Goal: Task Accomplishment & Management: Complete application form

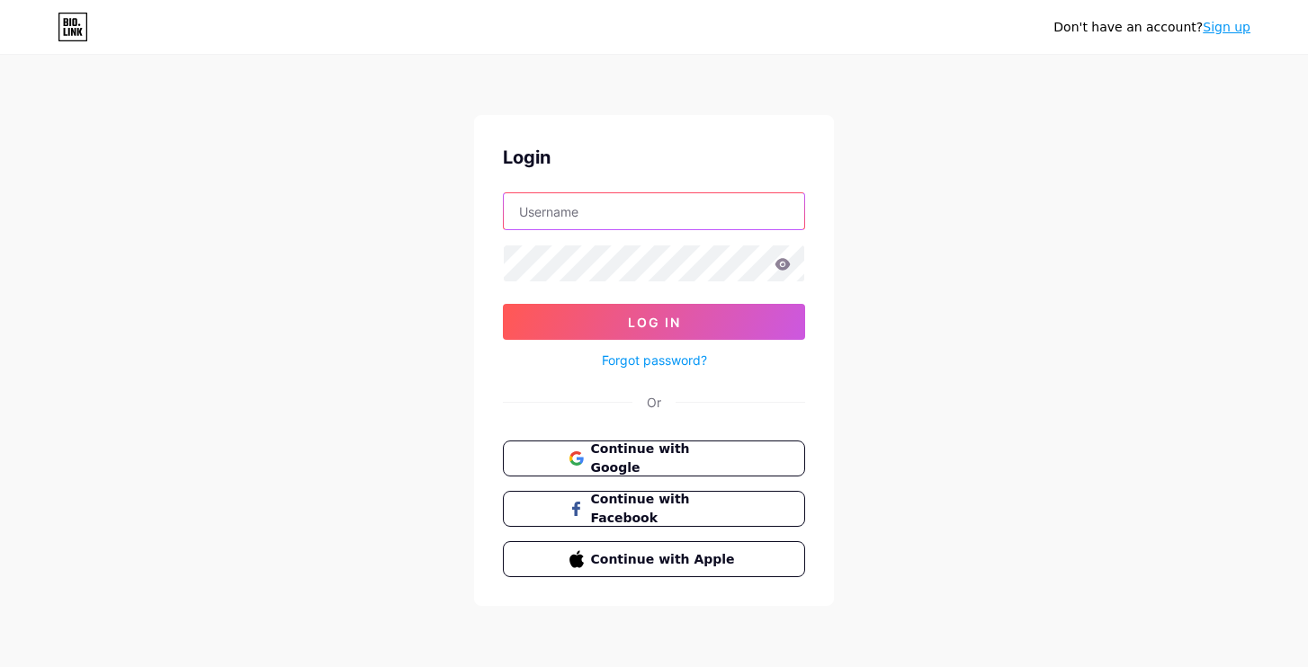
click at [641, 219] on input "text" at bounding box center [654, 211] width 300 height 36
click at [1210, 34] on div "Don't have an account? Sign up" at bounding box center [1151, 27] width 197 height 19
click at [1218, 28] on link "Sign up" at bounding box center [1226, 27] width 48 height 14
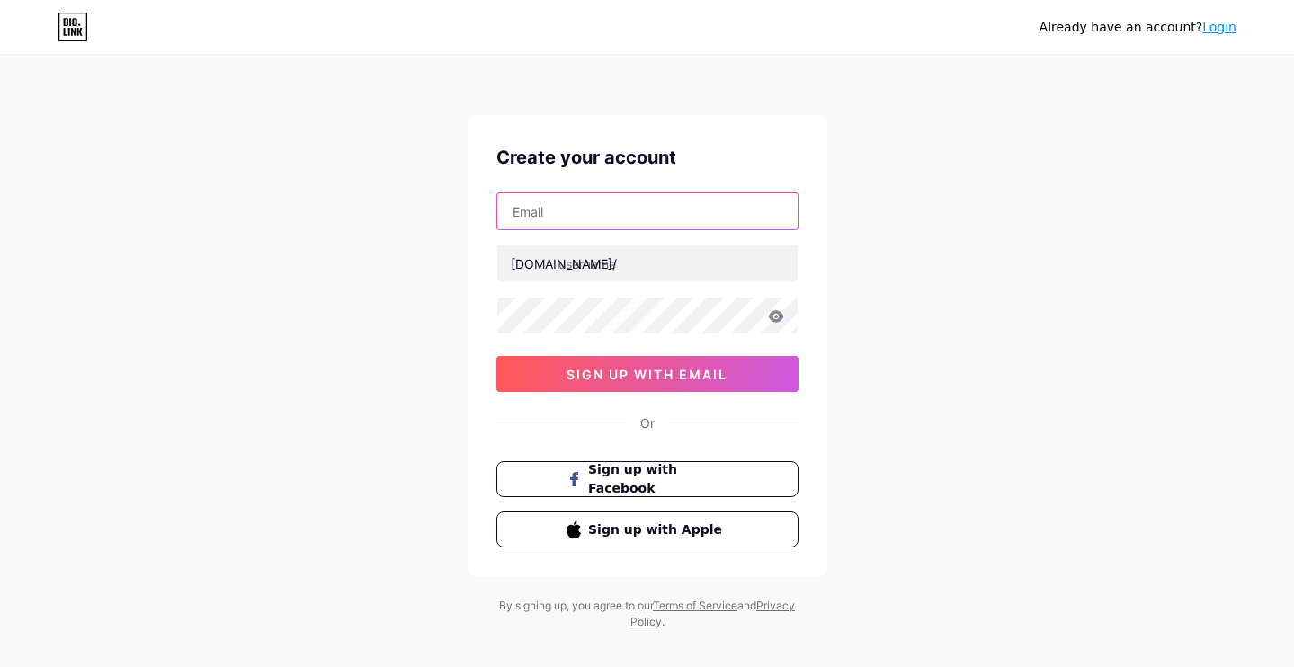
click at [640, 211] on input "text" at bounding box center [647, 211] width 300 height 36
click at [540, 211] on input "[EMAIL_ADDRESS][DOMAIN_NAME]" at bounding box center [647, 211] width 300 height 36
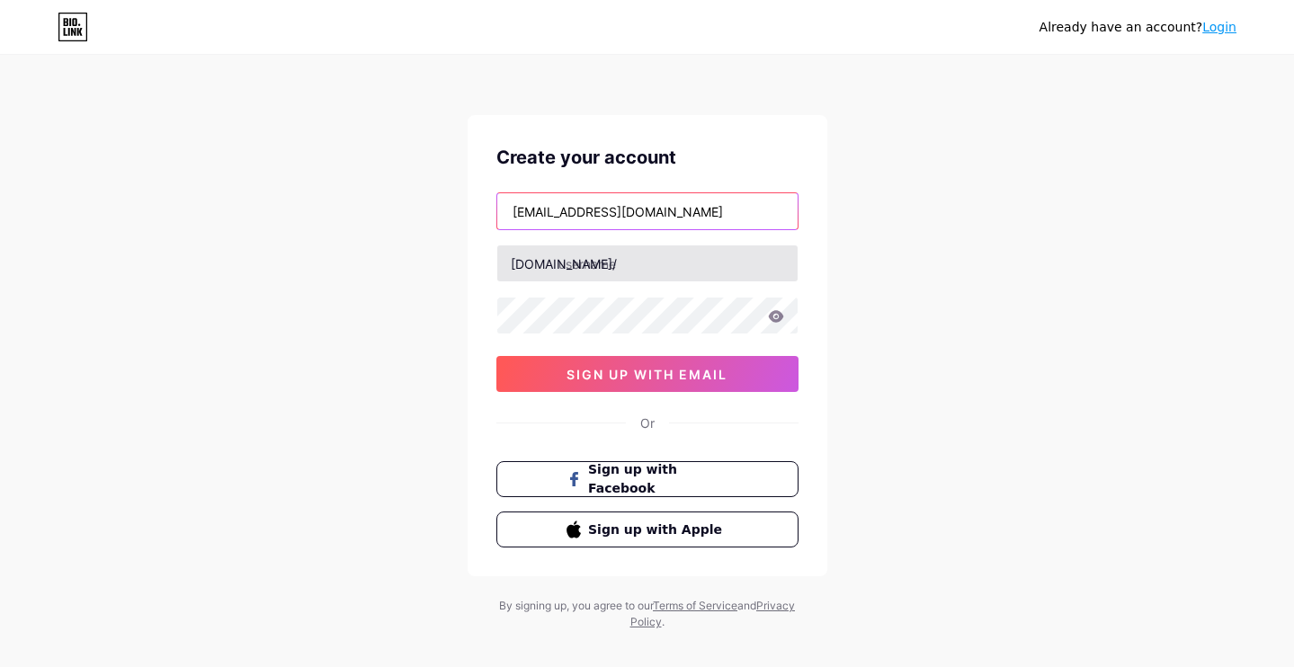
type input "[EMAIL_ADDRESS][DOMAIN_NAME]"
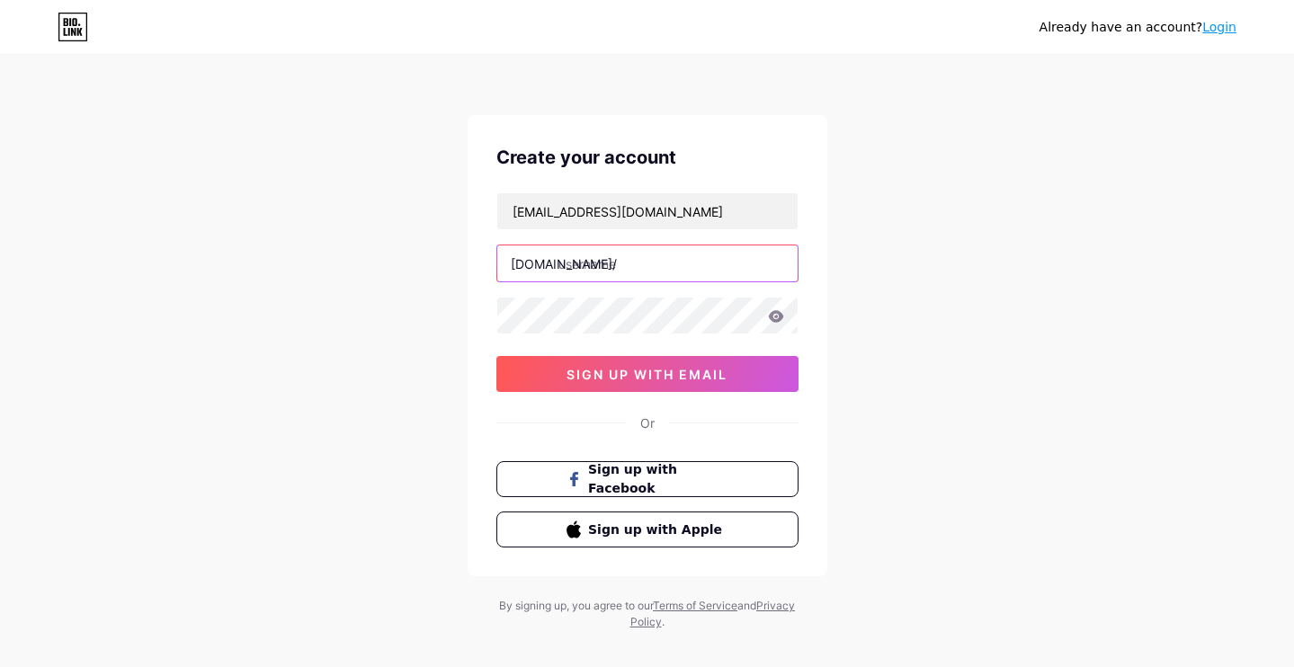
click at [604, 249] on input "text" at bounding box center [647, 263] width 300 height 36
paste input "patel31559"
type input "patel31559"
click at [656, 194] on input "[EMAIL_ADDRESS][DOMAIN_NAME]" at bounding box center [647, 211] width 300 height 36
click at [674, 203] on input "[EMAIL_ADDRESS][DOMAIN_NAME]" at bounding box center [647, 211] width 300 height 36
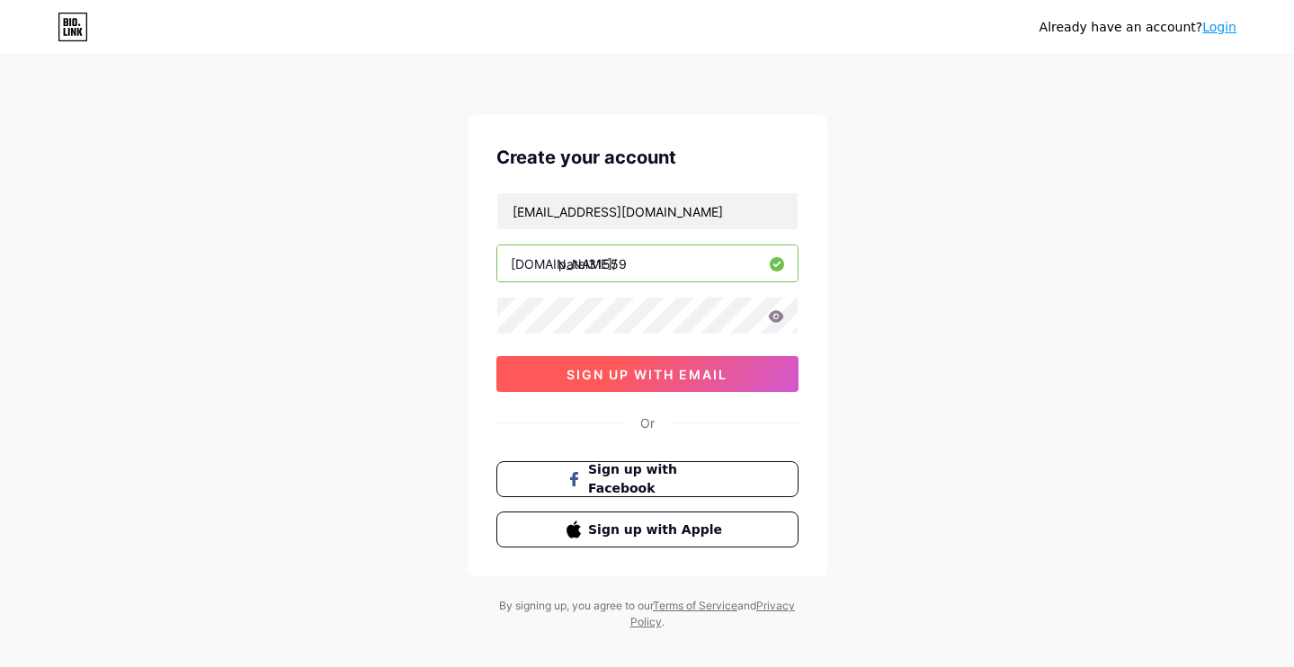
click at [655, 384] on button "sign up with email" at bounding box center [647, 374] width 302 height 36
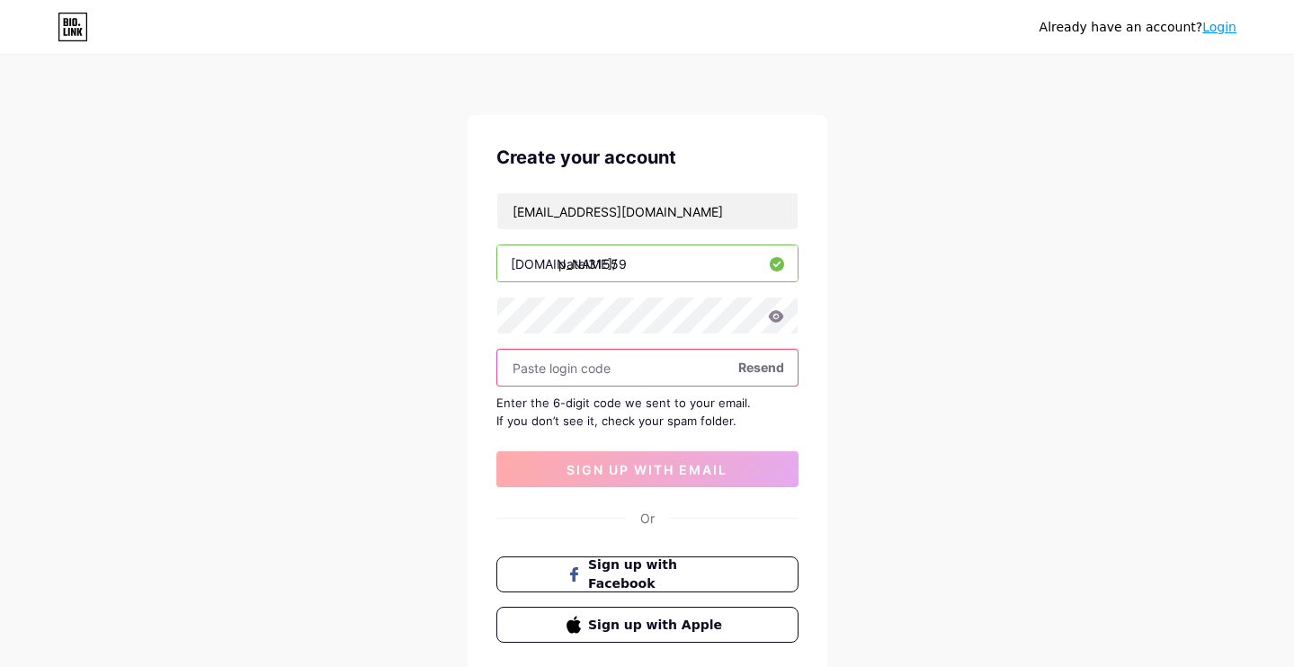
click at [560, 367] on input "text" at bounding box center [647, 368] width 300 height 36
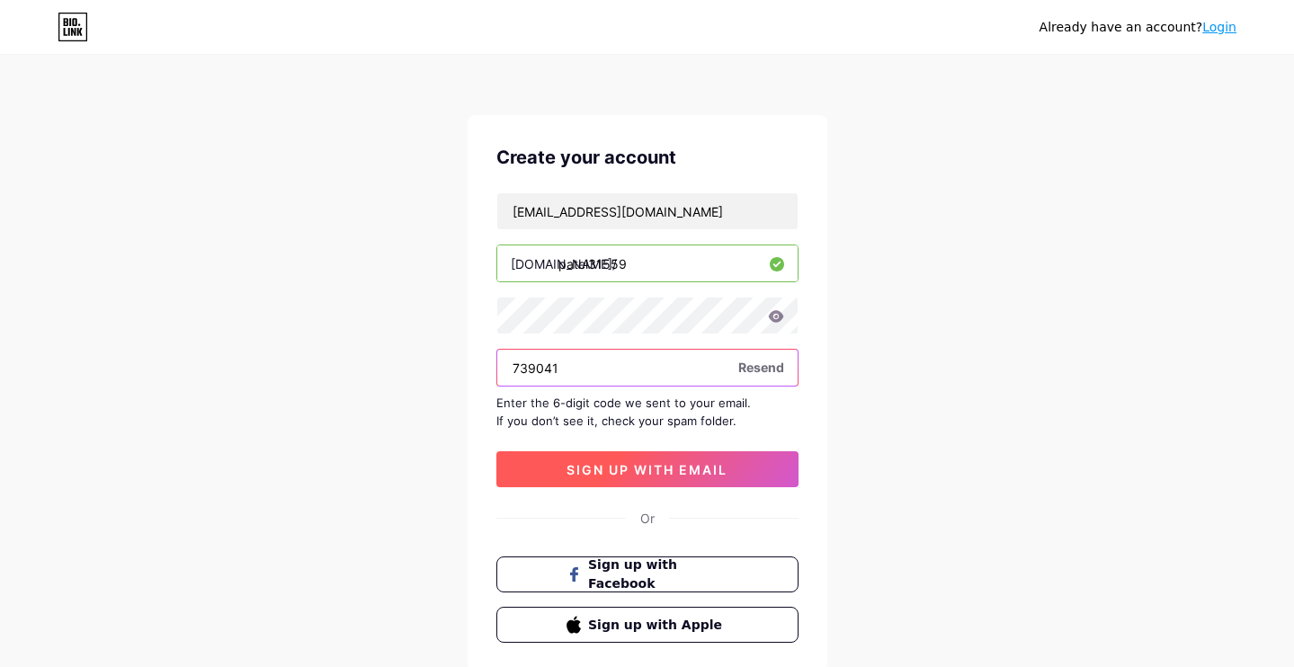
type input "739041"
click at [652, 476] on span "sign up with email" at bounding box center [647, 469] width 161 height 15
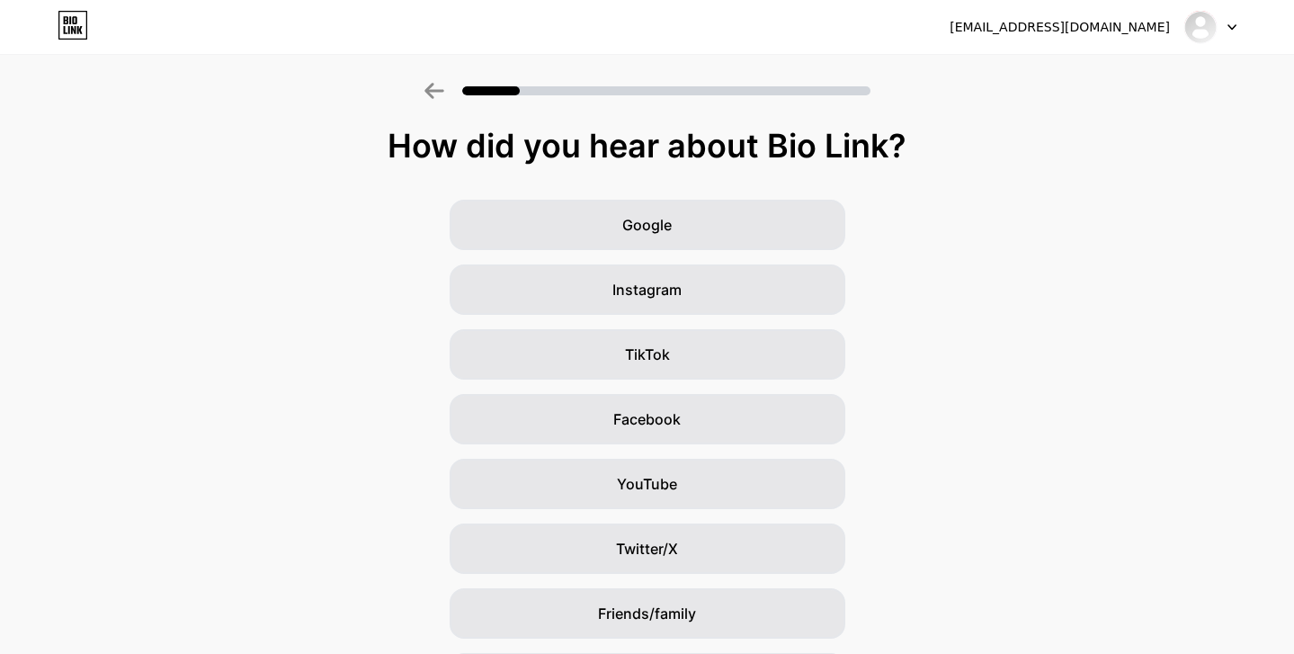
click at [1157, 332] on div "Google Instagram TikTok Facebook YouTube Twitter/X Friends/family Other" at bounding box center [647, 452] width 1294 height 504
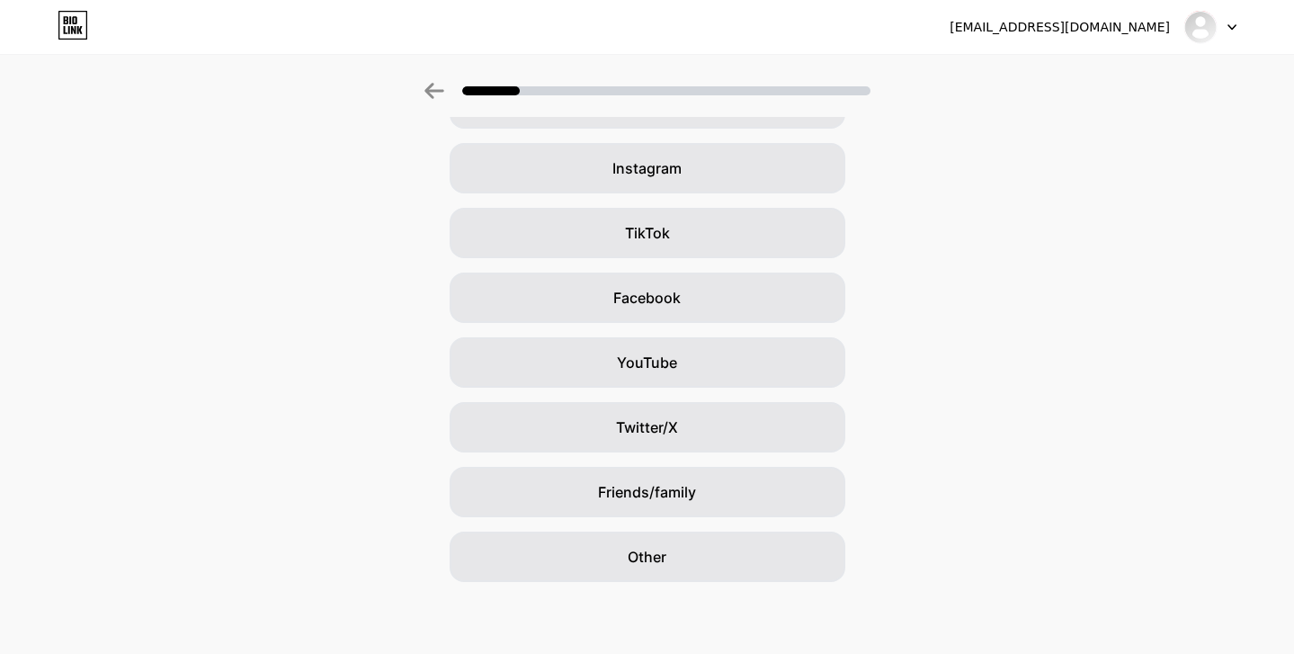
click at [1161, 280] on div "Google Instagram TikTok Facebook YouTube Twitter/X Friends/family Other" at bounding box center [647, 330] width 1294 height 504
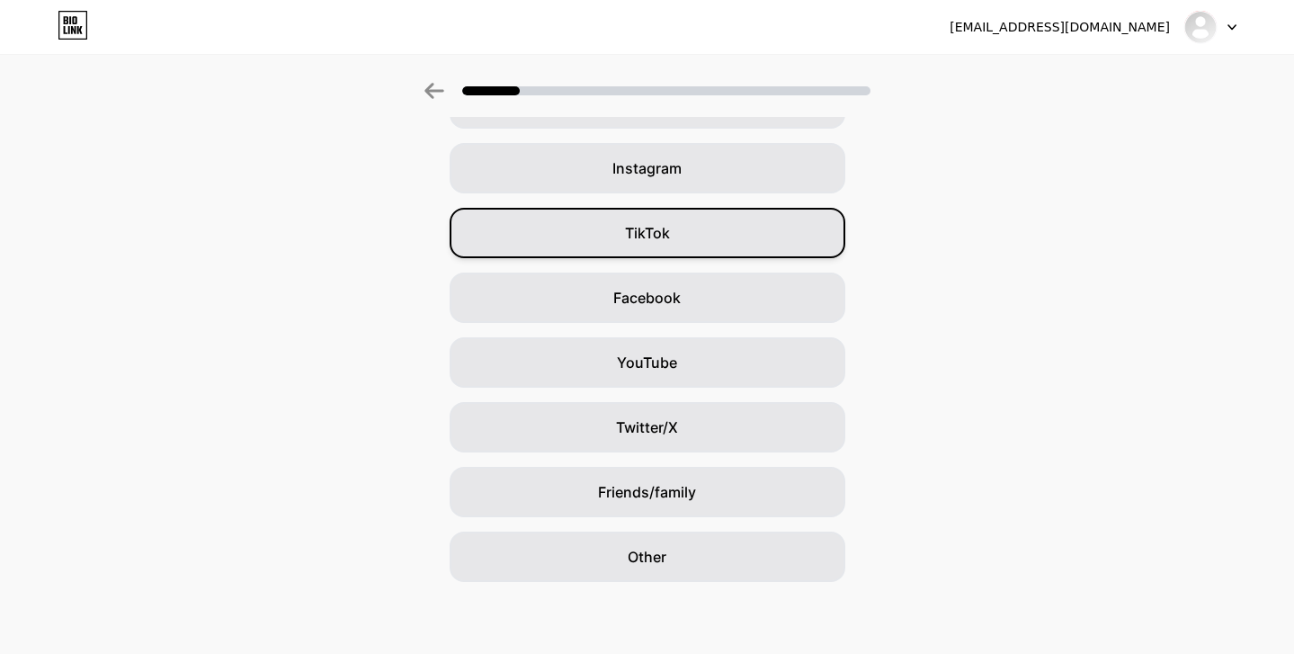
scroll to position [0, 0]
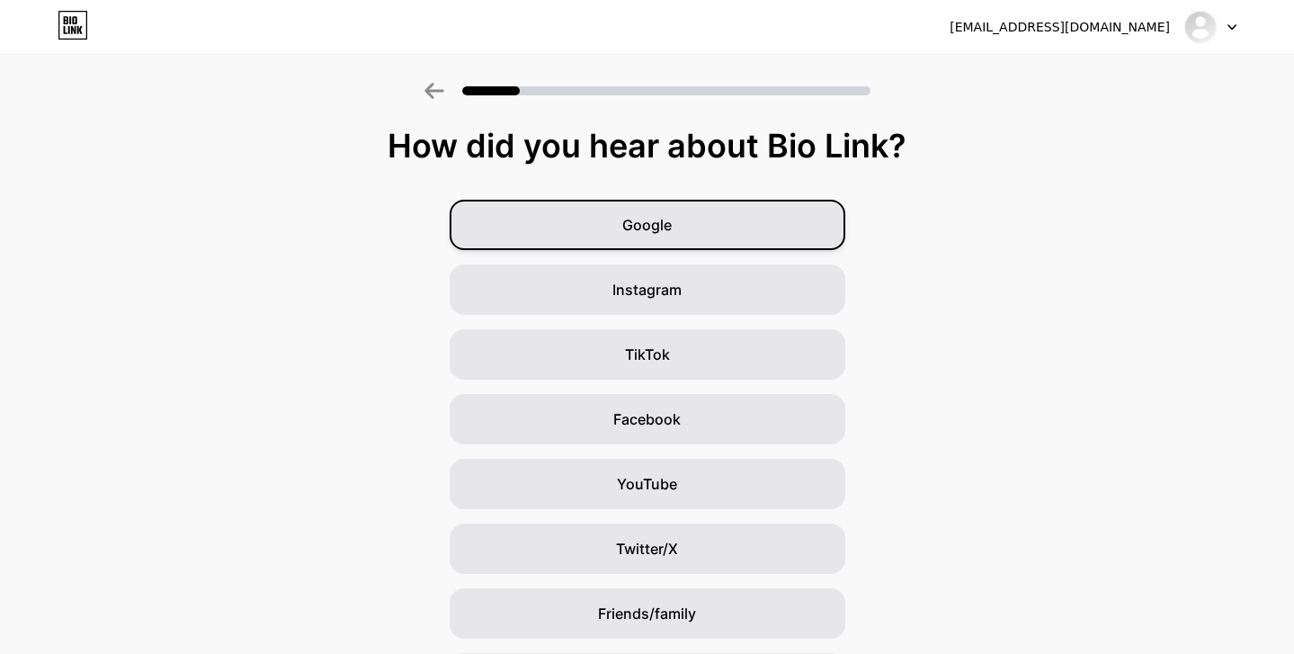
click at [692, 233] on div "Google" at bounding box center [648, 225] width 396 height 50
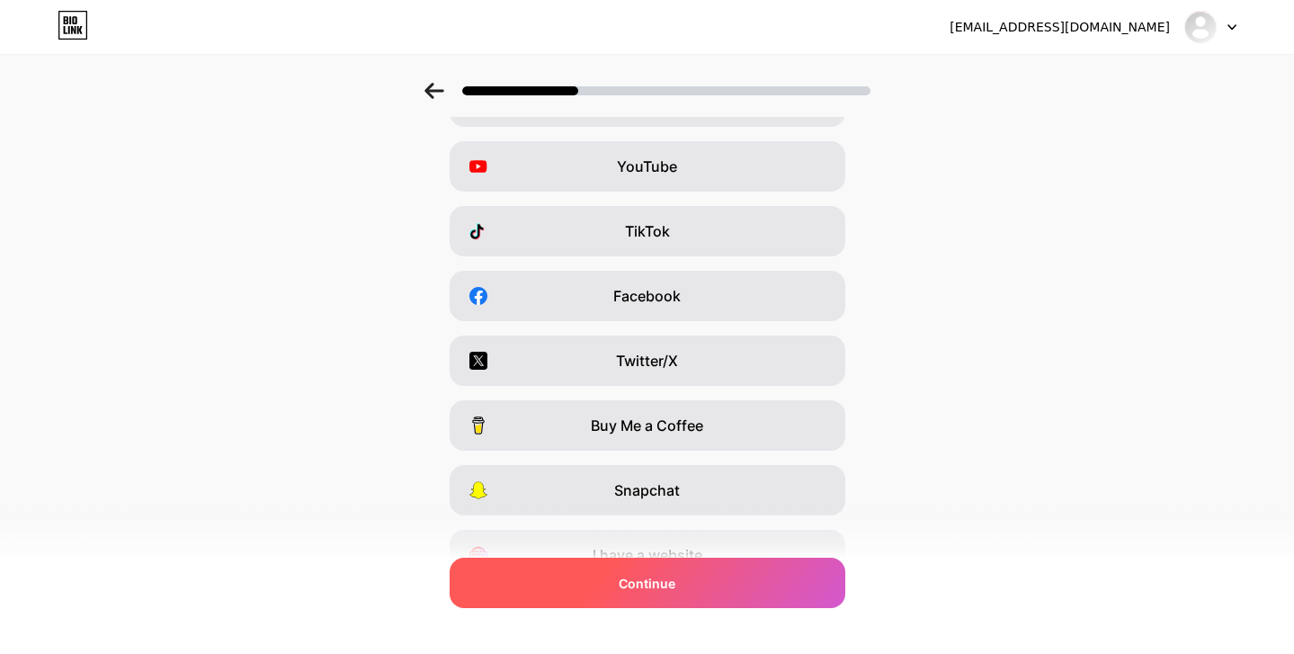
scroll to position [211, 0]
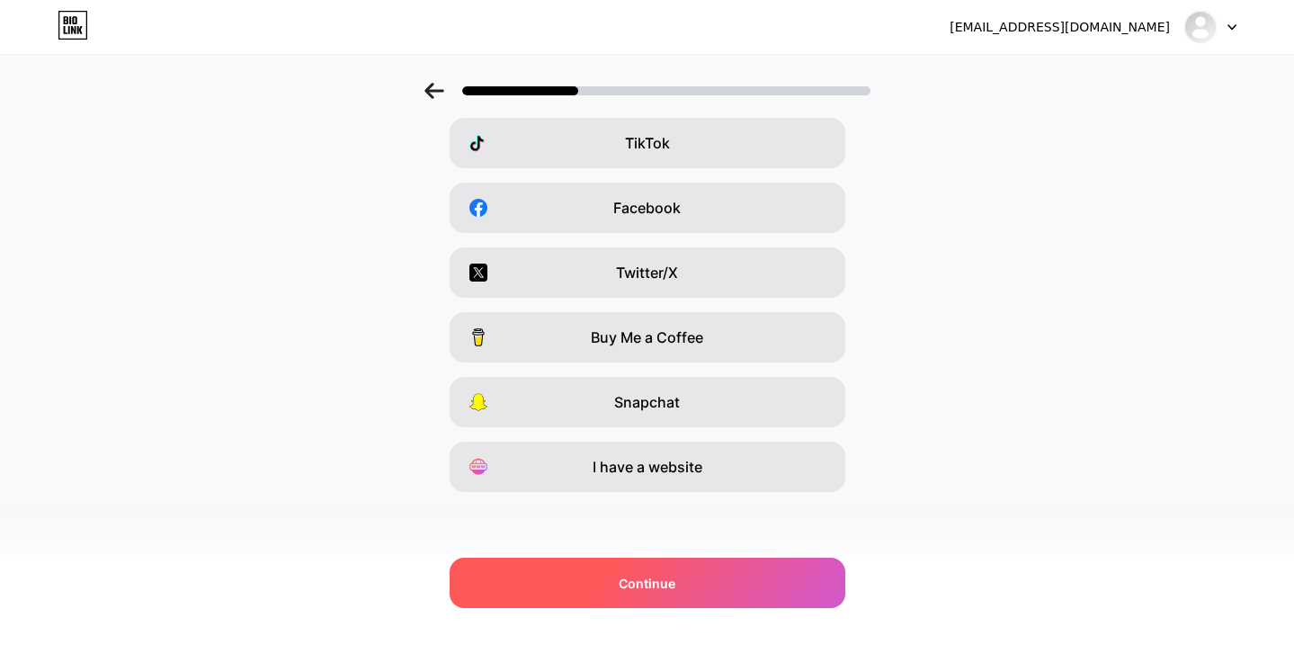
click at [649, 582] on span "Continue" at bounding box center [647, 583] width 57 height 19
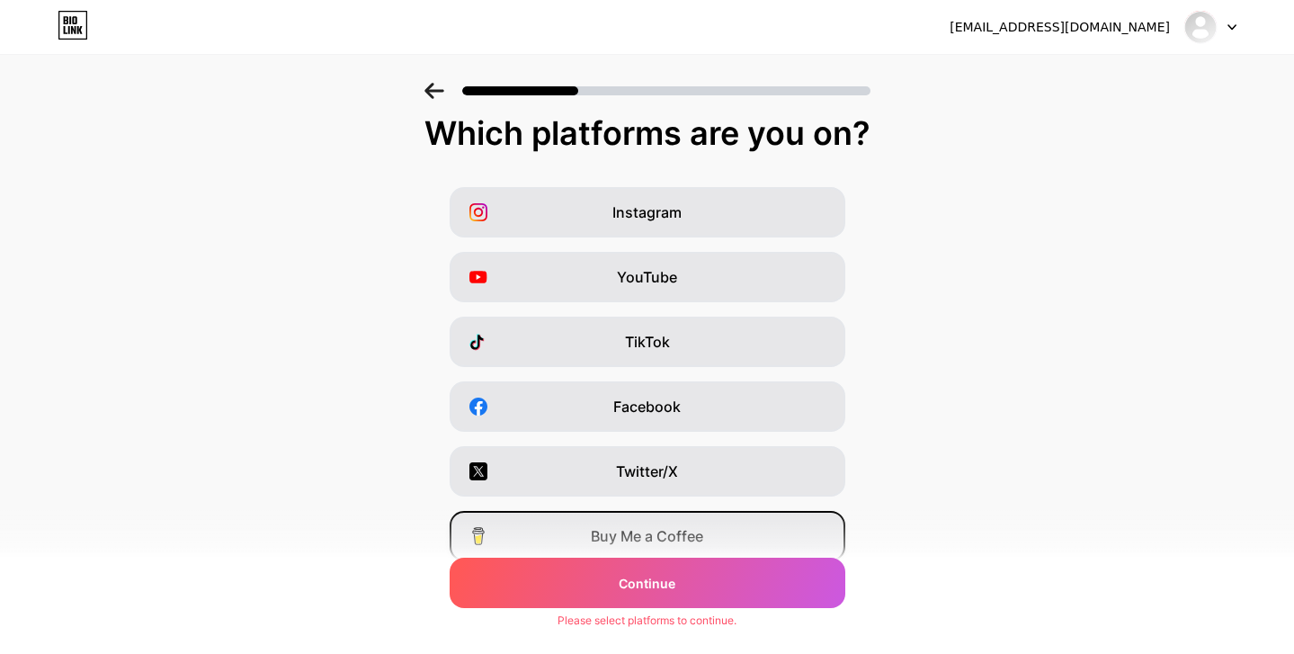
scroll to position [0, 0]
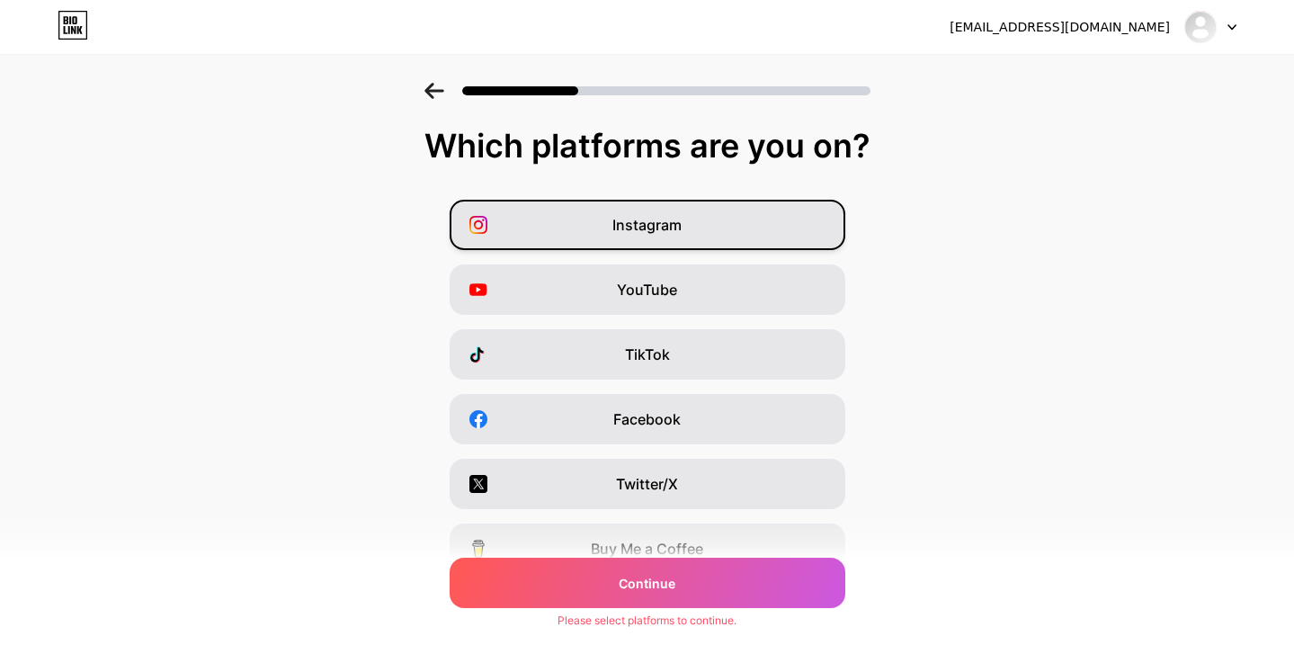
click at [656, 223] on span "Instagram" at bounding box center [646, 225] width 69 height 22
click at [722, 231] on div "Instagram" at bounding box center [648, 225] width 396 height 50
click at [664, 611] on span "Snapchat" at bounding box center [647, 613] width 66 height 22
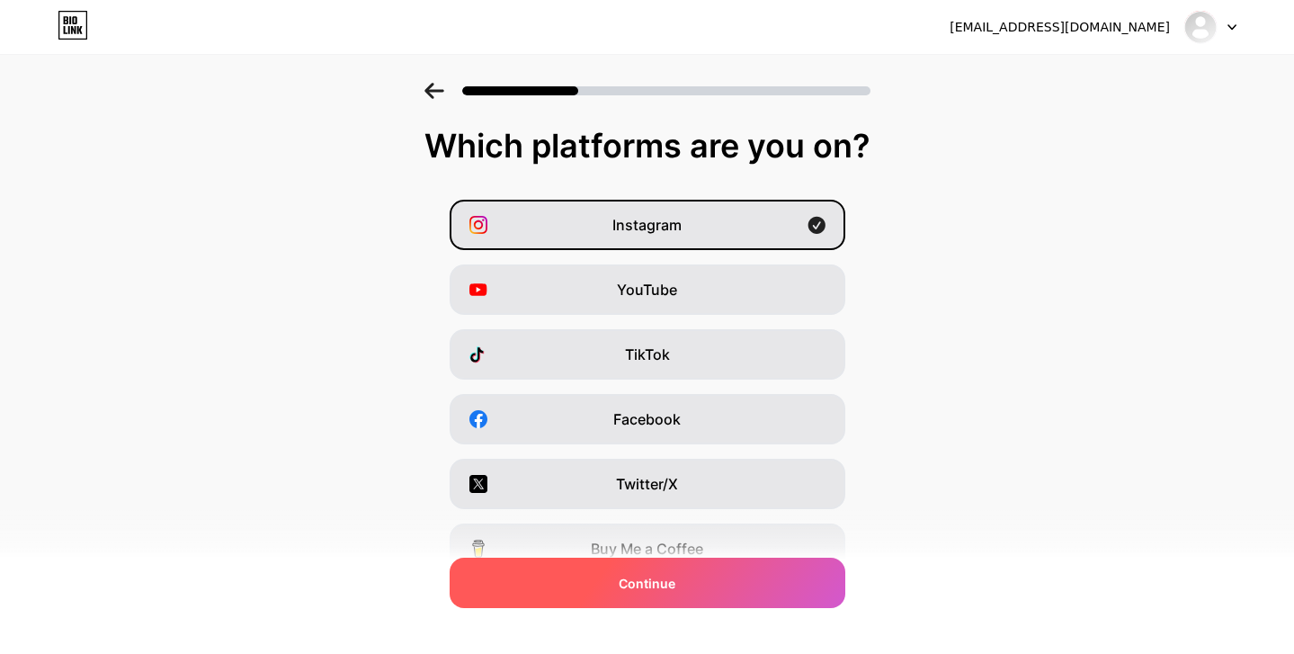
click at [662, 582] on span "Continue" at bounding box center [647, 583] width 57 height 19
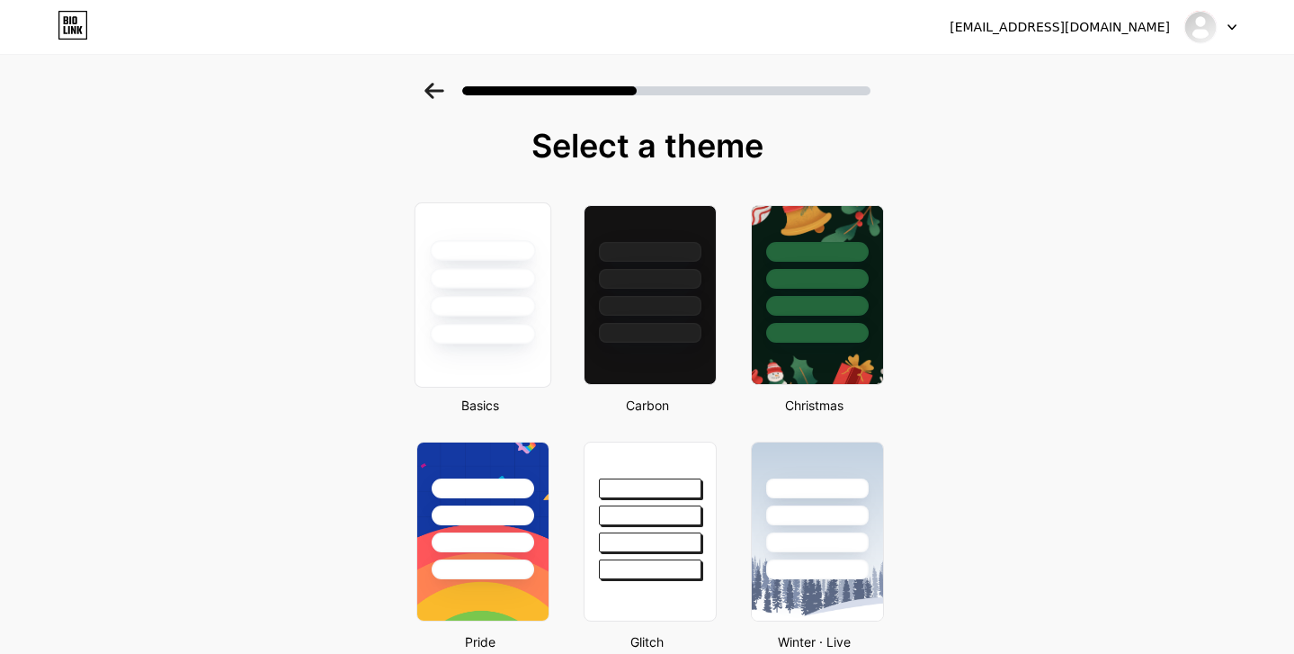
click at [470, 328] on div at bounding box center [482, 334] width 105 height 21
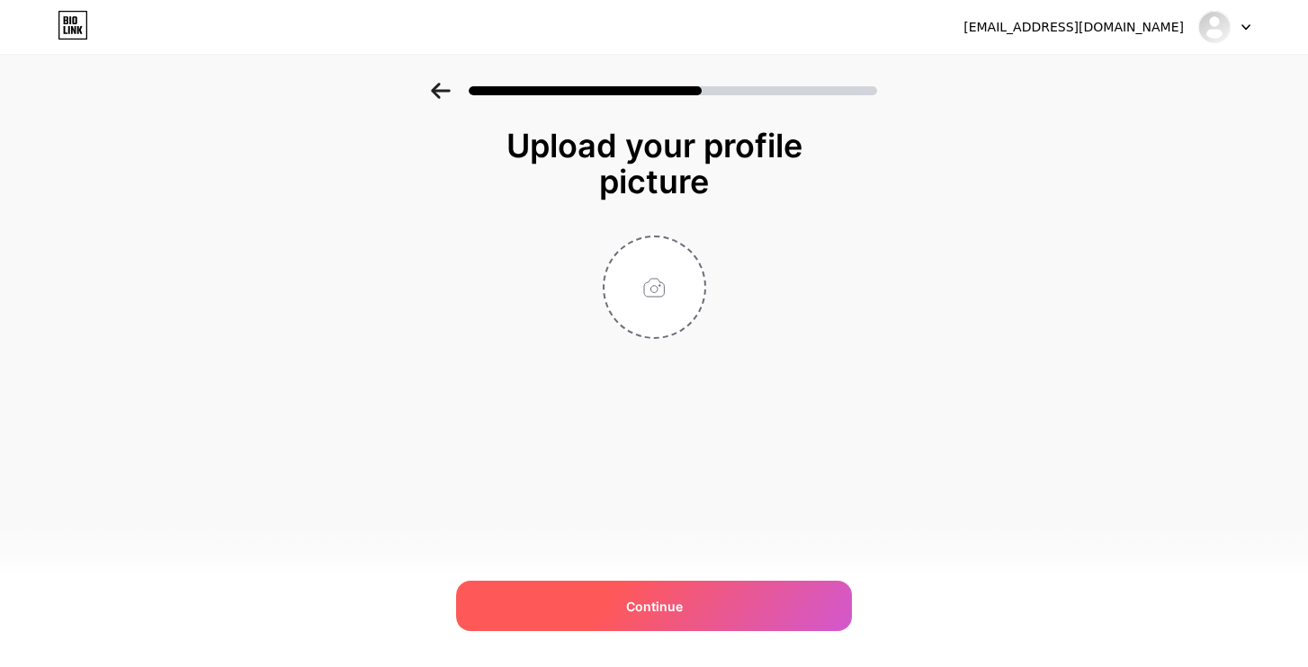
click at [673, 593] on div "Continue" at bounding box center [654, 606] width 396 height 50
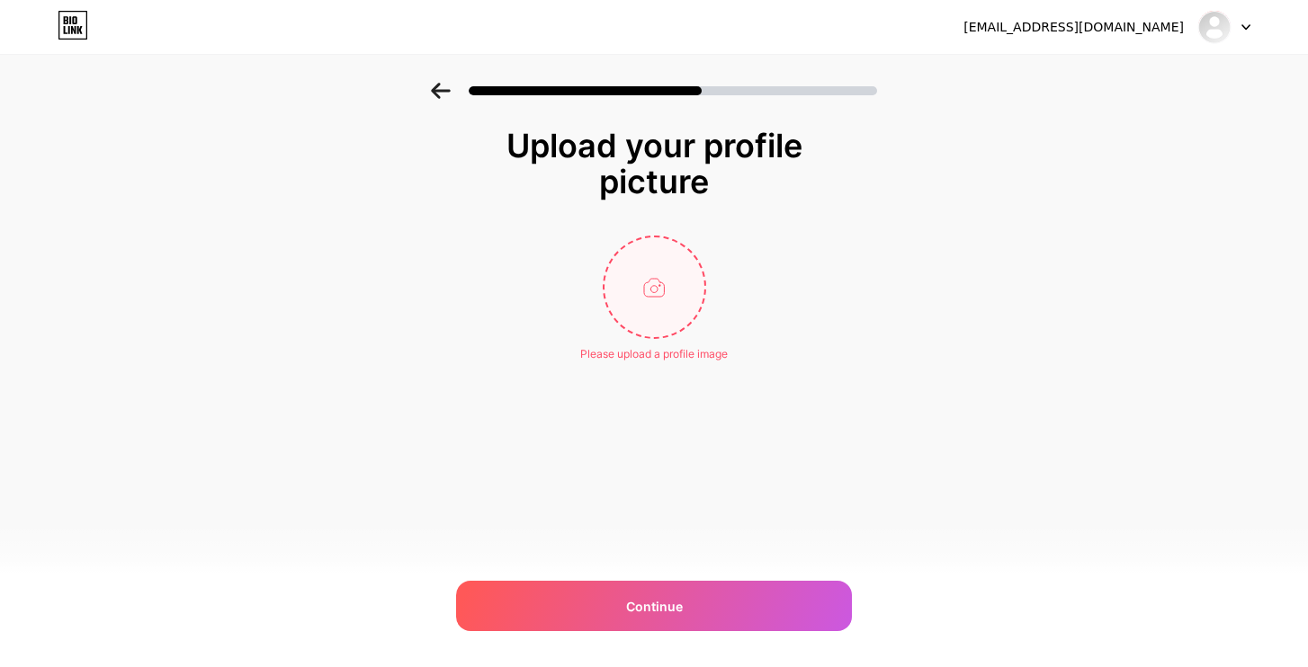
click at [646, 308] on input "file" at bounding box center [654, 287] width 100 height 100
type input "C:\fakepath\[DATE] [DATE].jpg"
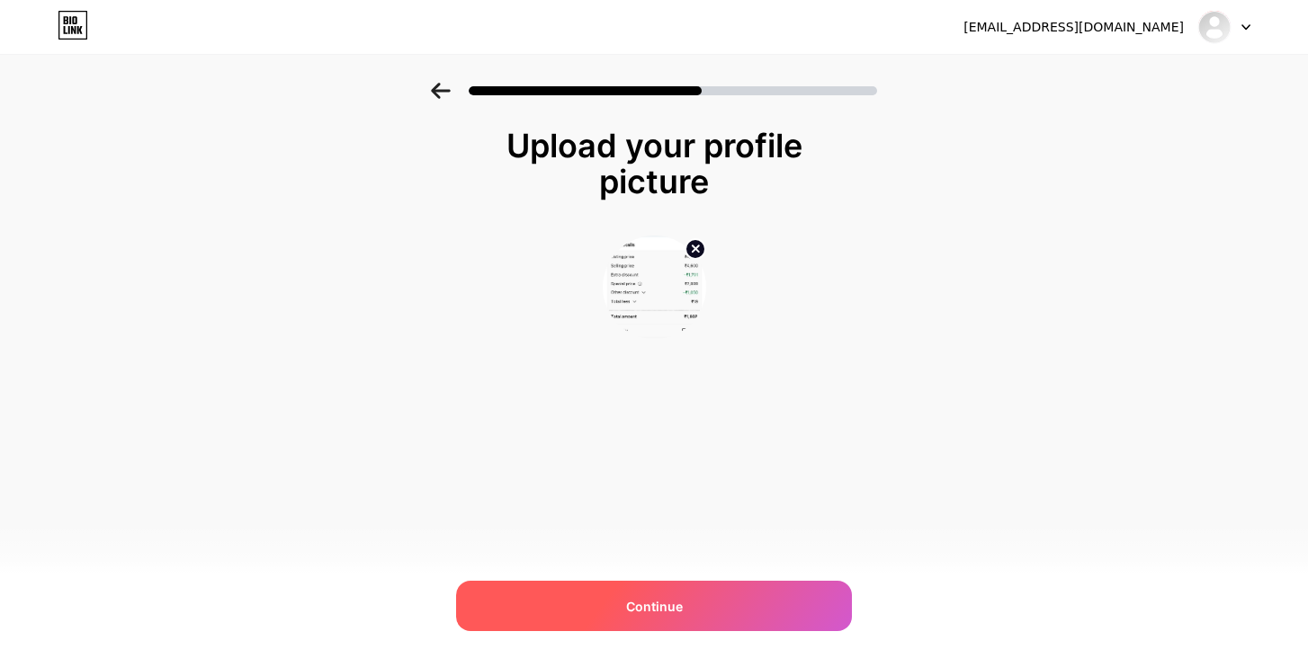
click at [709, 609] on div "Continue" at bounding box center [654, 606] width 396 height 50
